Goal: Transaction & Acquisition: Purchase product/service

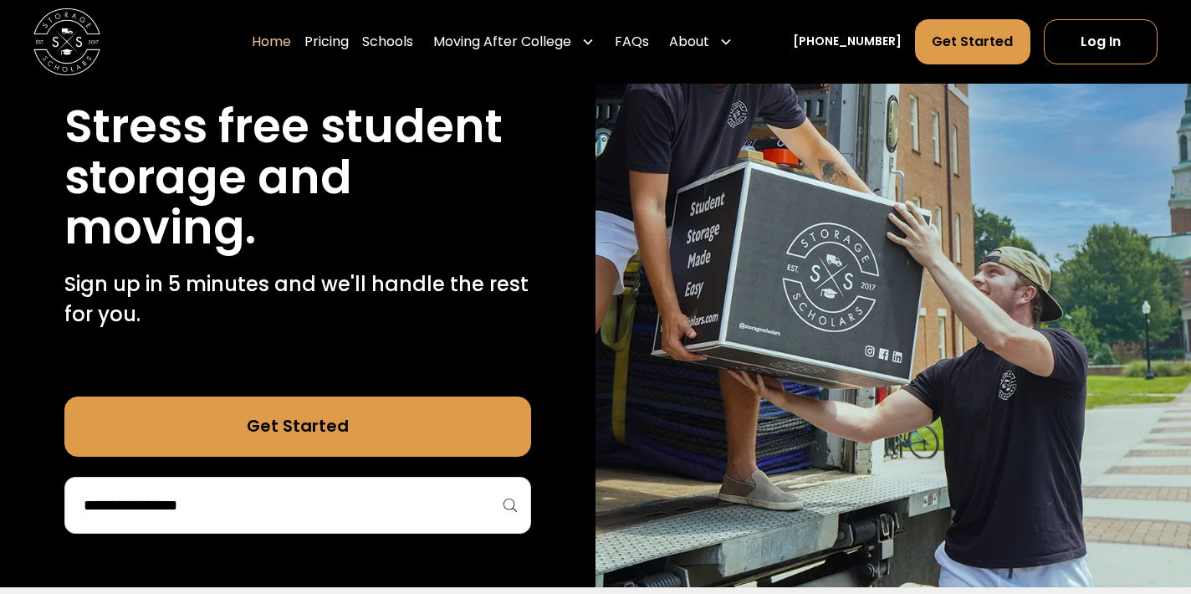
scroll to position [181, 0]
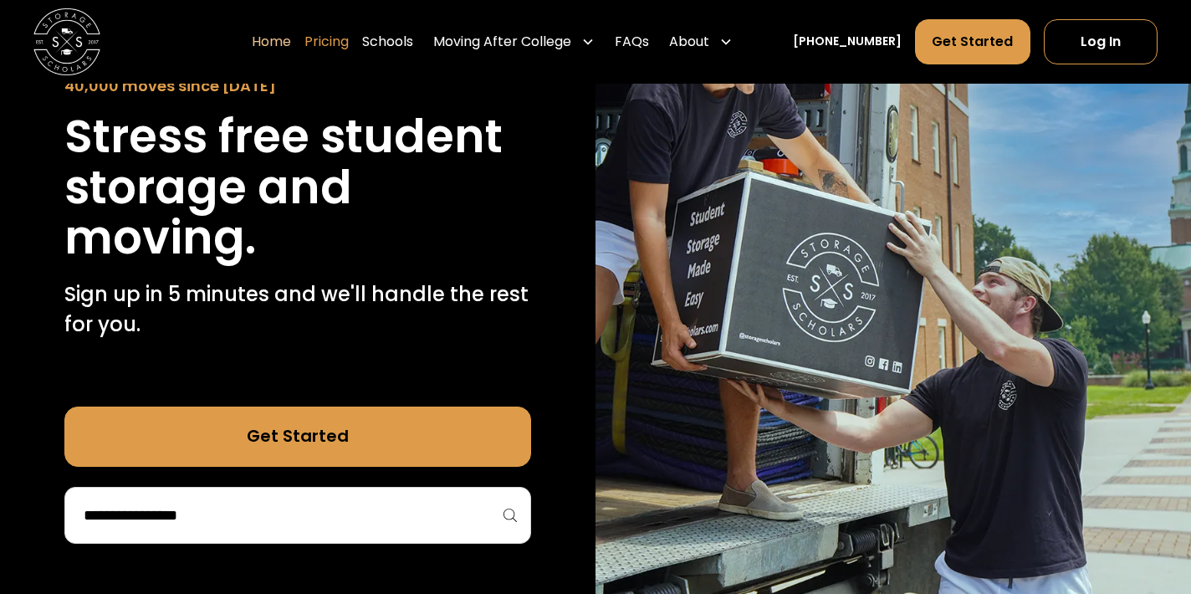
click at [349, 41] on link "Pricing" at bounding box center [327, 41] width 44 height 47
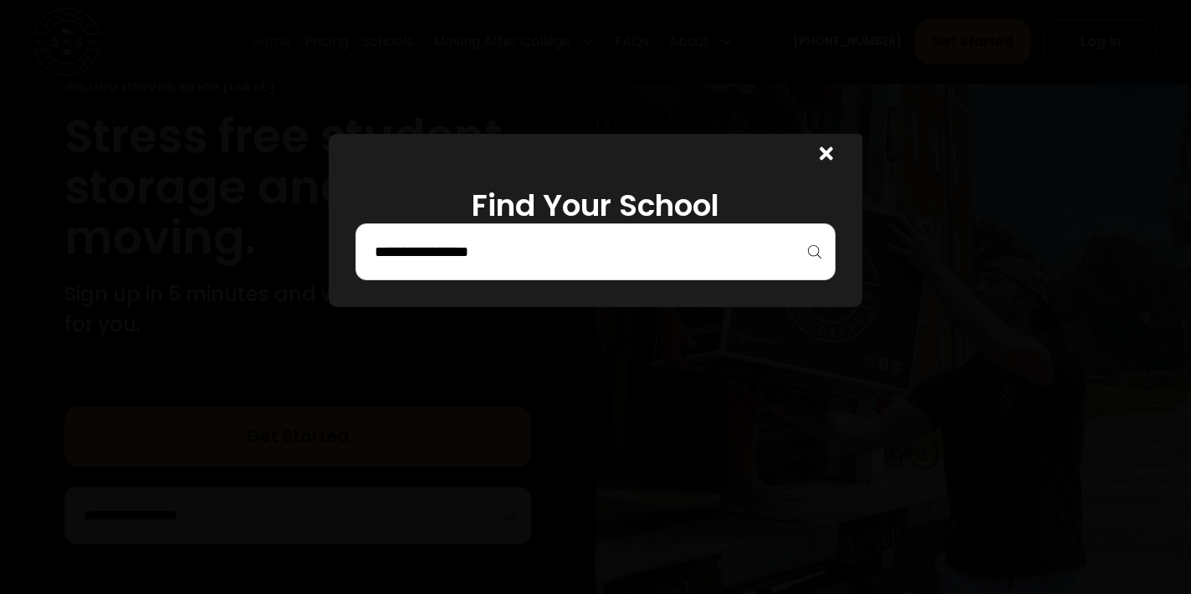
click at [683, 266] on div at bounding box center [596, 251] width 481 height 57
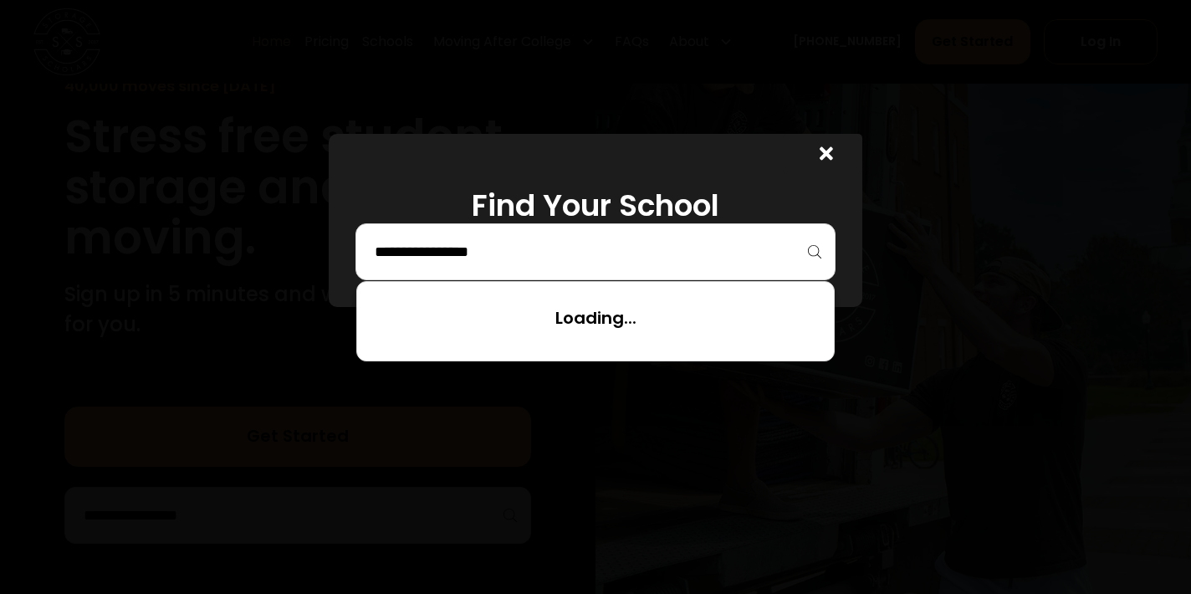
click at [551, 250] on input "search" at bounding box center [596, 252] width 446 height 28
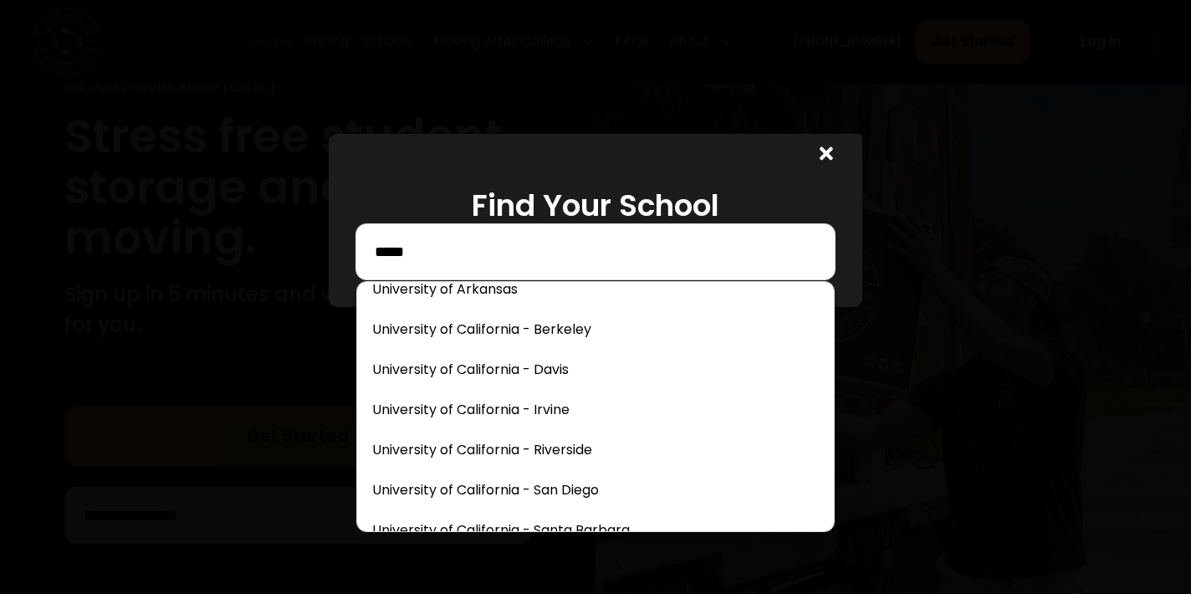
scroll to position [7521, 0]
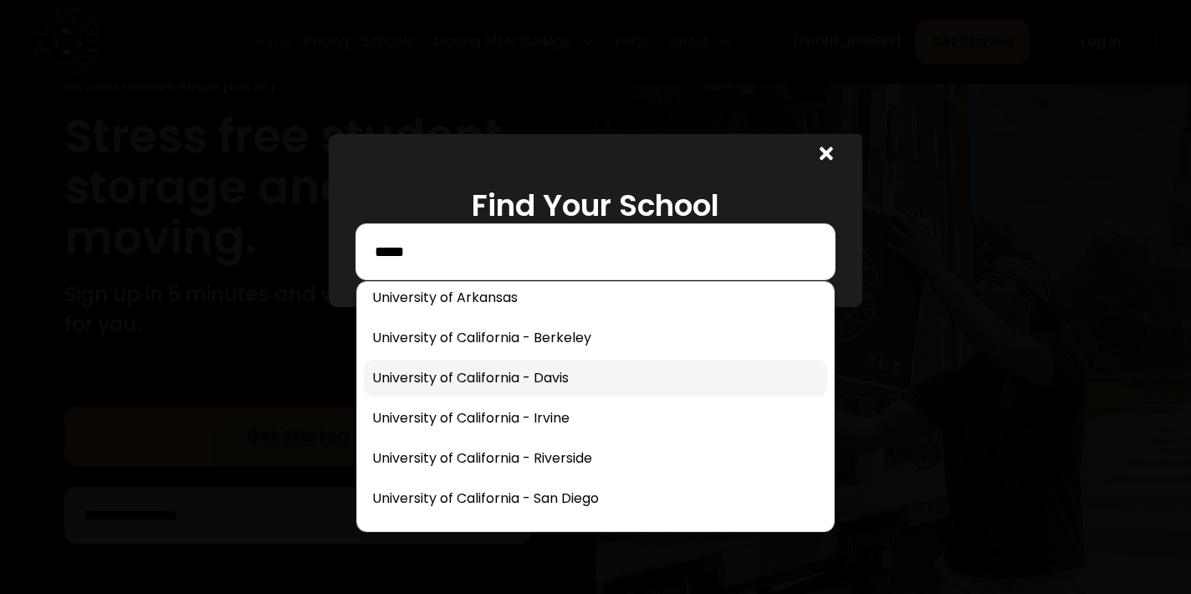
type input "*****"
click at [576, 380] on link at bounding box center [596, 378] width 464 height 37
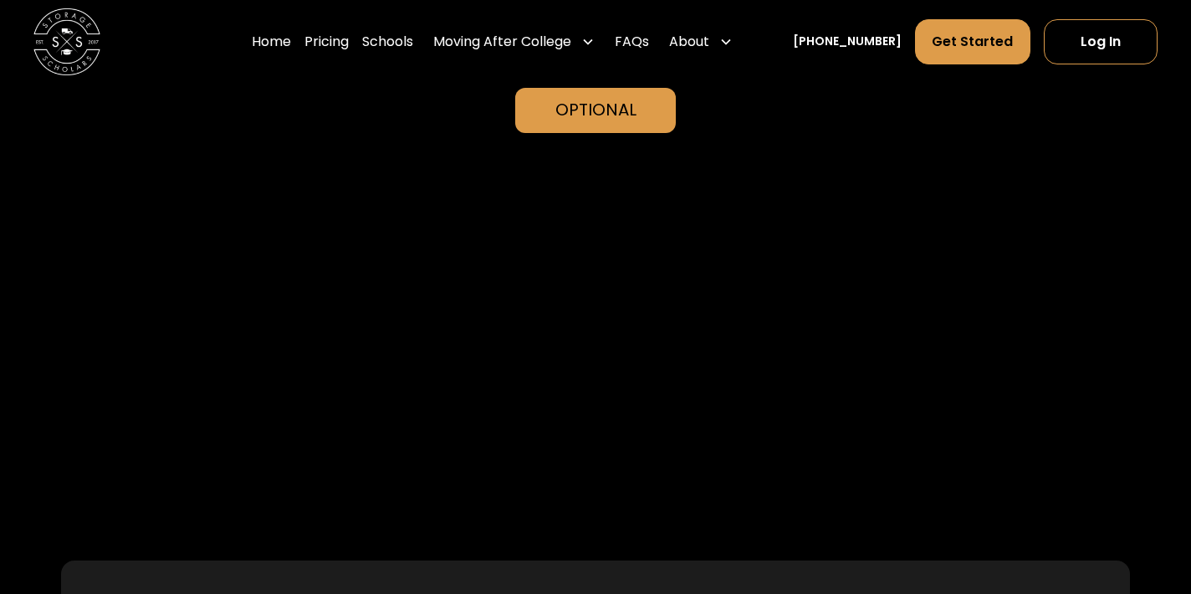
scroll to position [3861, 0]
